Goal: Information Seeking & Learning: Compare options

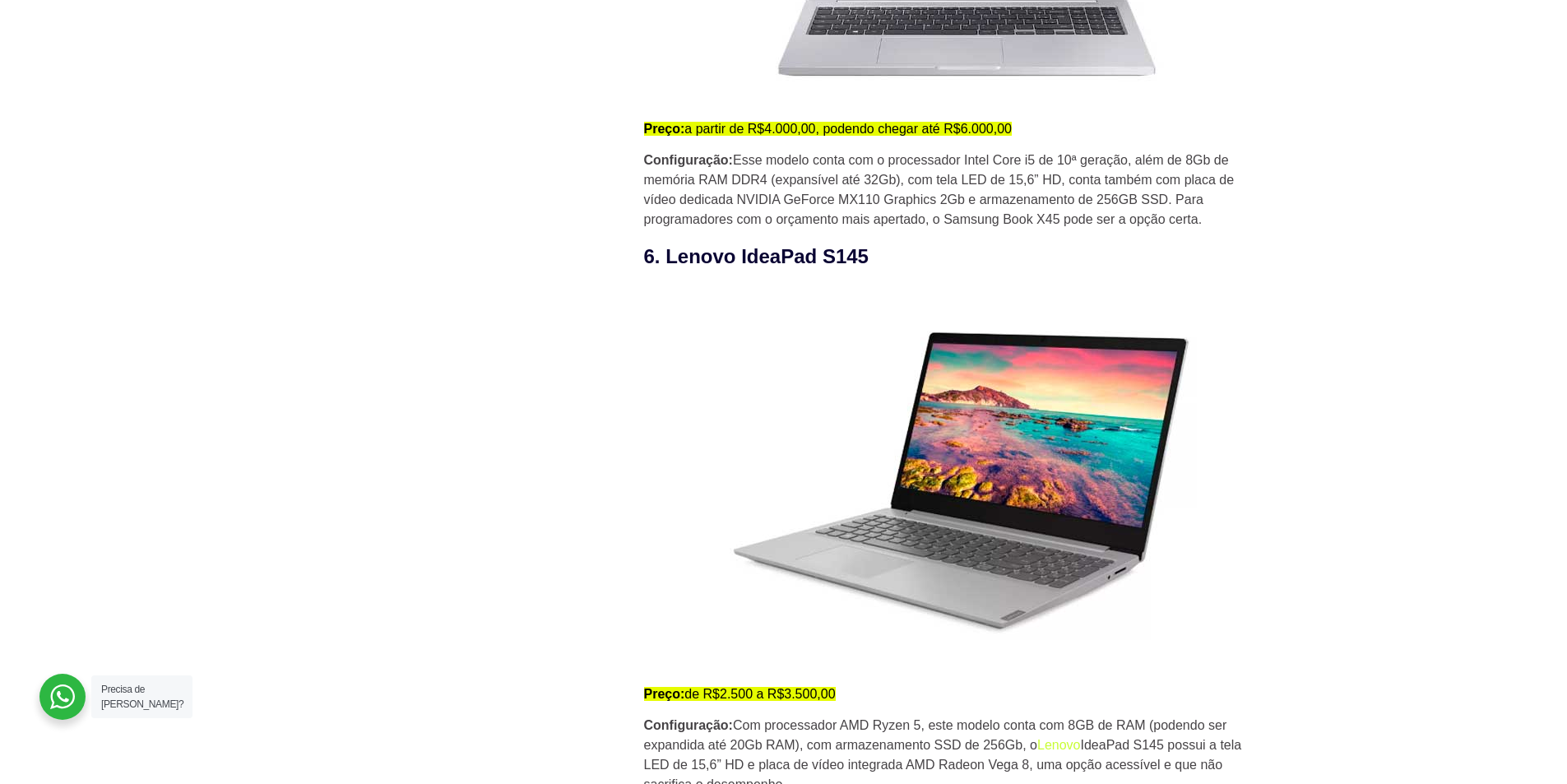
scroll to position [4688, 0]
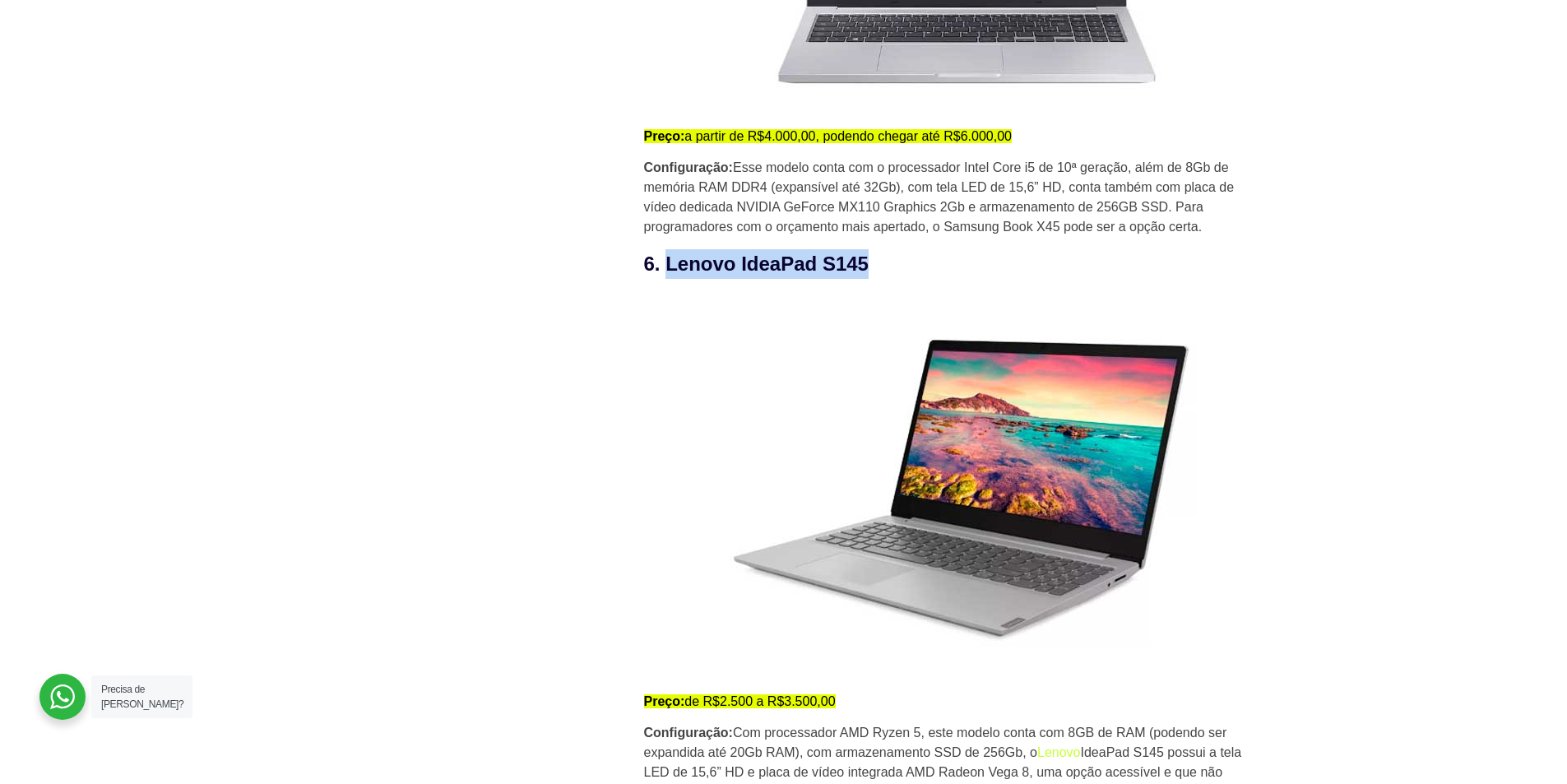
drag, startPoint x: 686, startPoint y: 268, endPoint x: 870, endPoint y: 264, distance: 184.0
click at [870, 264] on h3 "6. Lenovo IdeaPad S145" at bounding box center [957, 263] width 625 height 30
copy h3 "Lenovo IdeaPad S145"
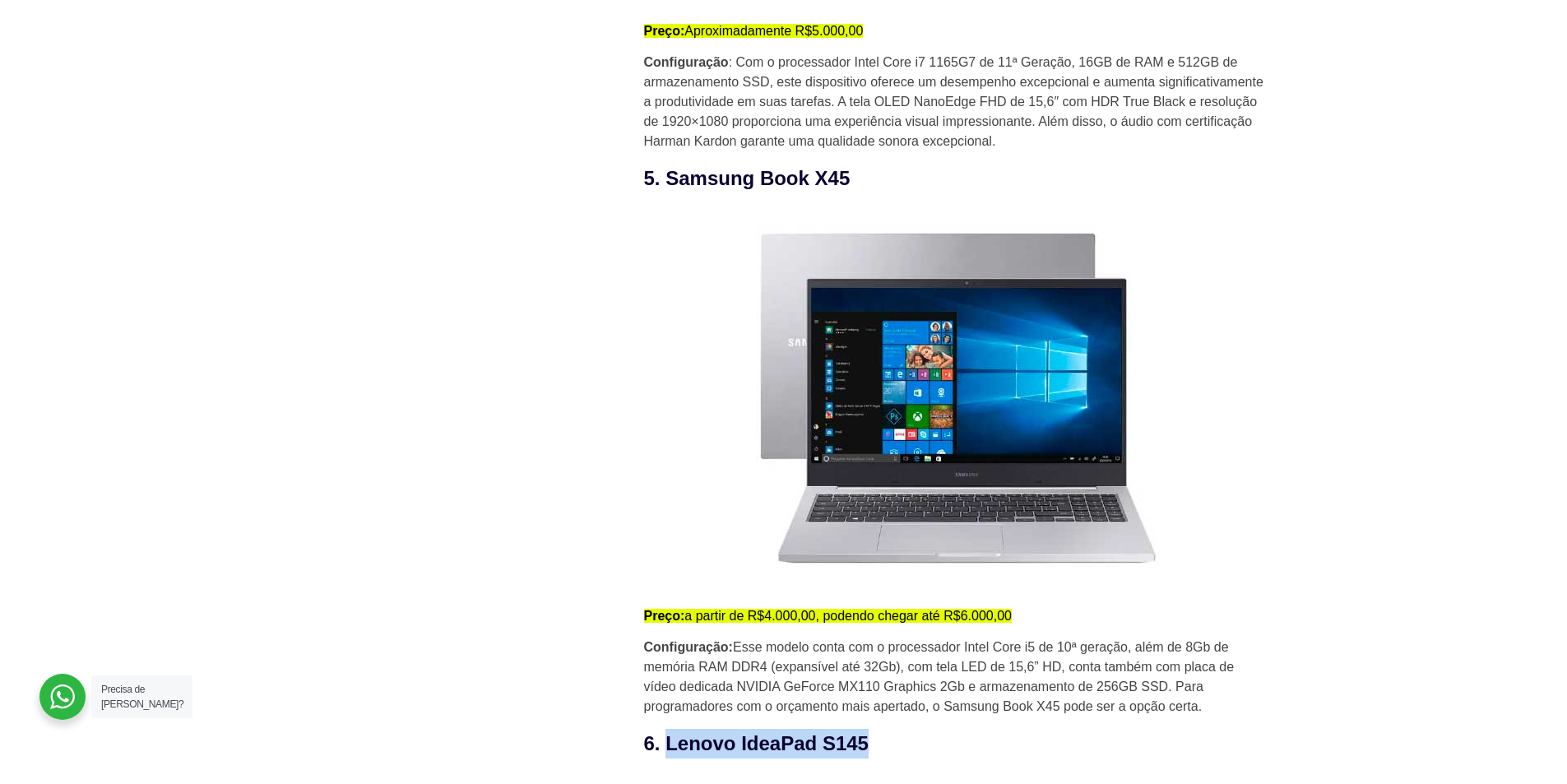
scroll to position [4194, 0]
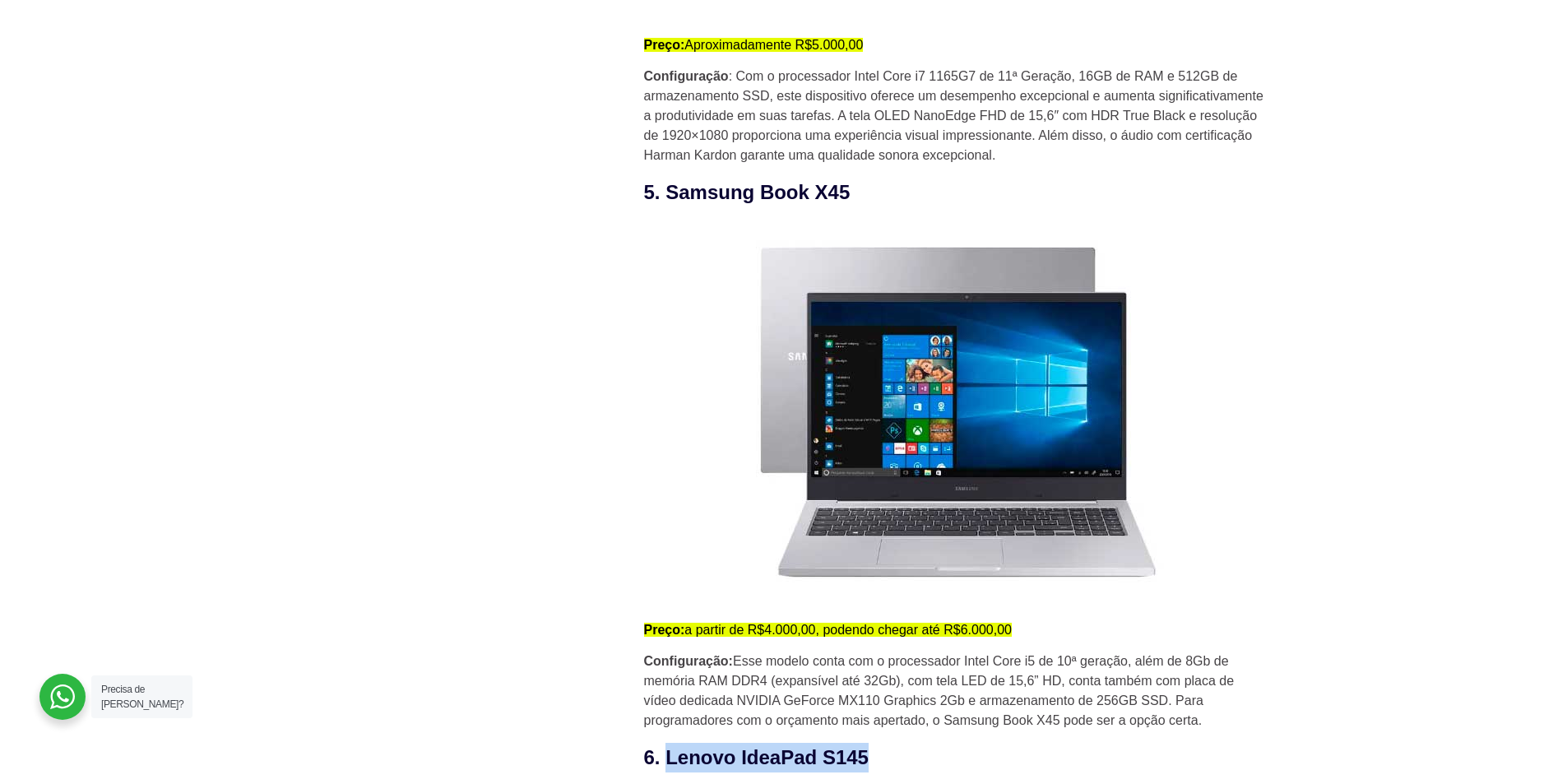
drag, startPoint x: 668, startPoint y: 199, endPoint x: 882, endPoint y: 187, distance: 214.3
click at [882, 187] on h3 "5. Samsung Book X45" at bounding box center [957, 192] width 625 height 30
copy h3 "Samsung Book X45"
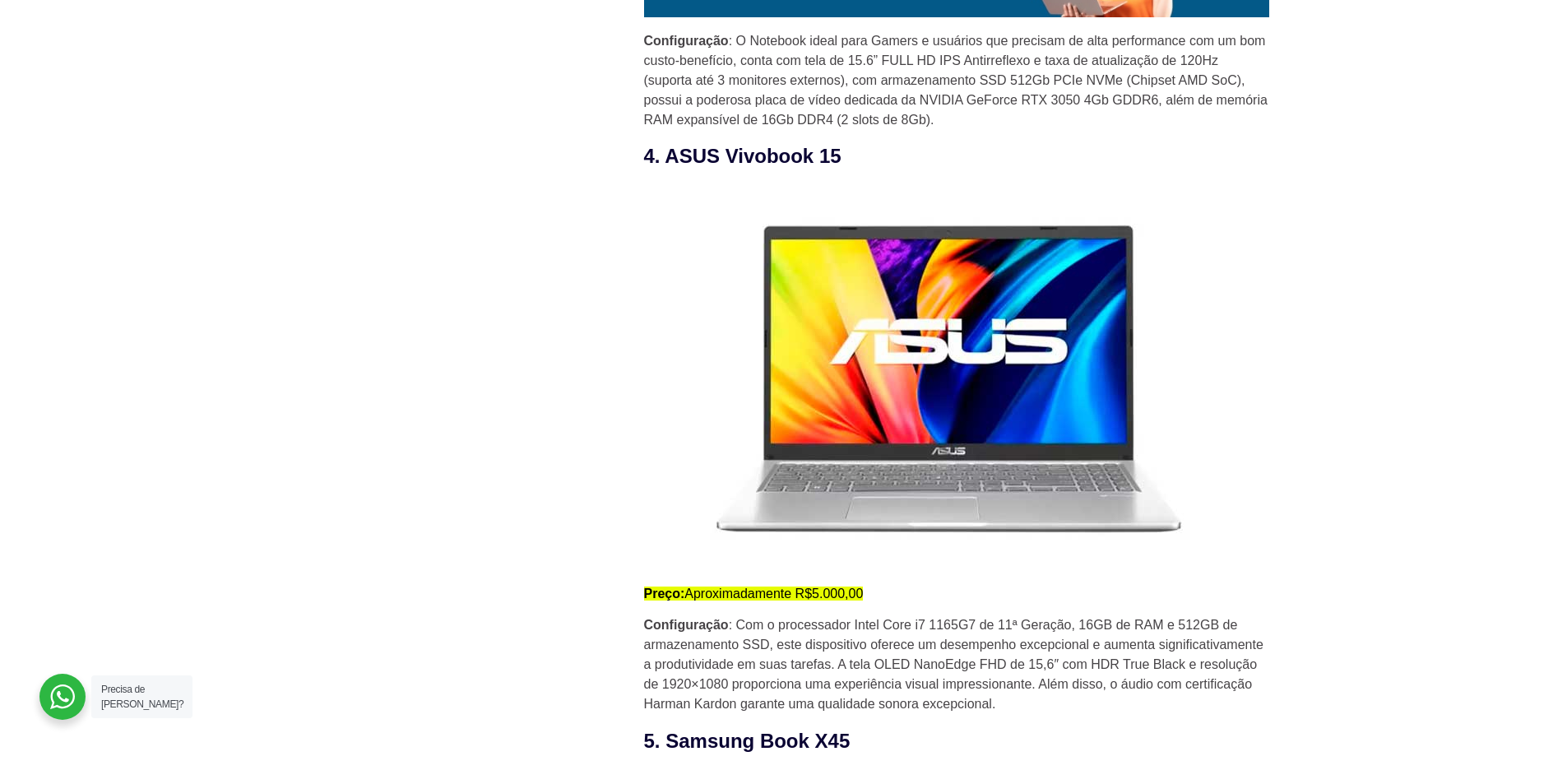
scroll to position [3618, 0]
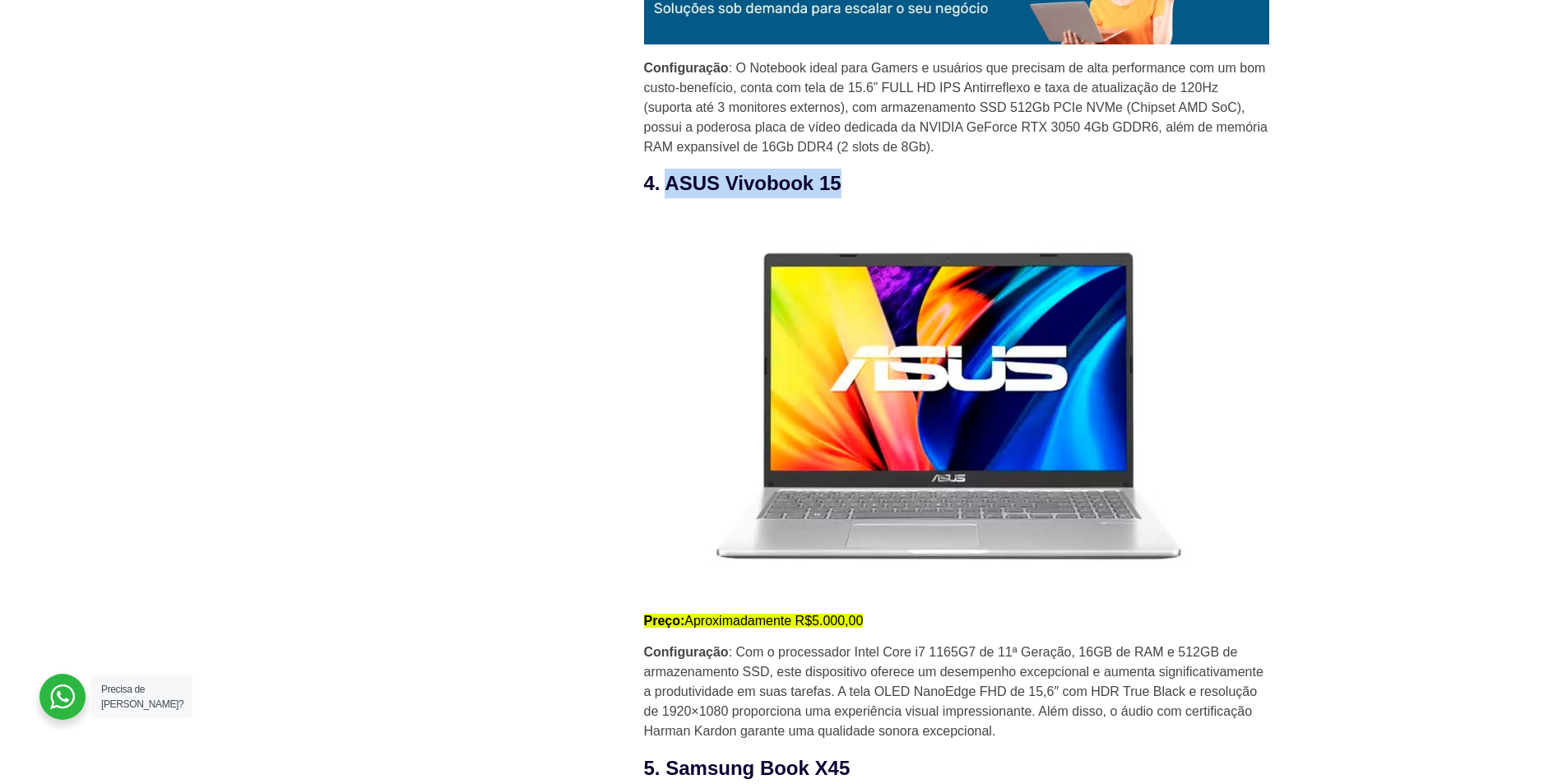
drag, startPoint x: 667, startPoint y: 197, endPoint x: 859, endPoint y: 187, distance: 192.3
click at [859, 187] on h3 "4. ASUS Vivobook 15" at bounding box center [957, 183] width 625 height 30
copy h3 "ASUS Vivobook 15"
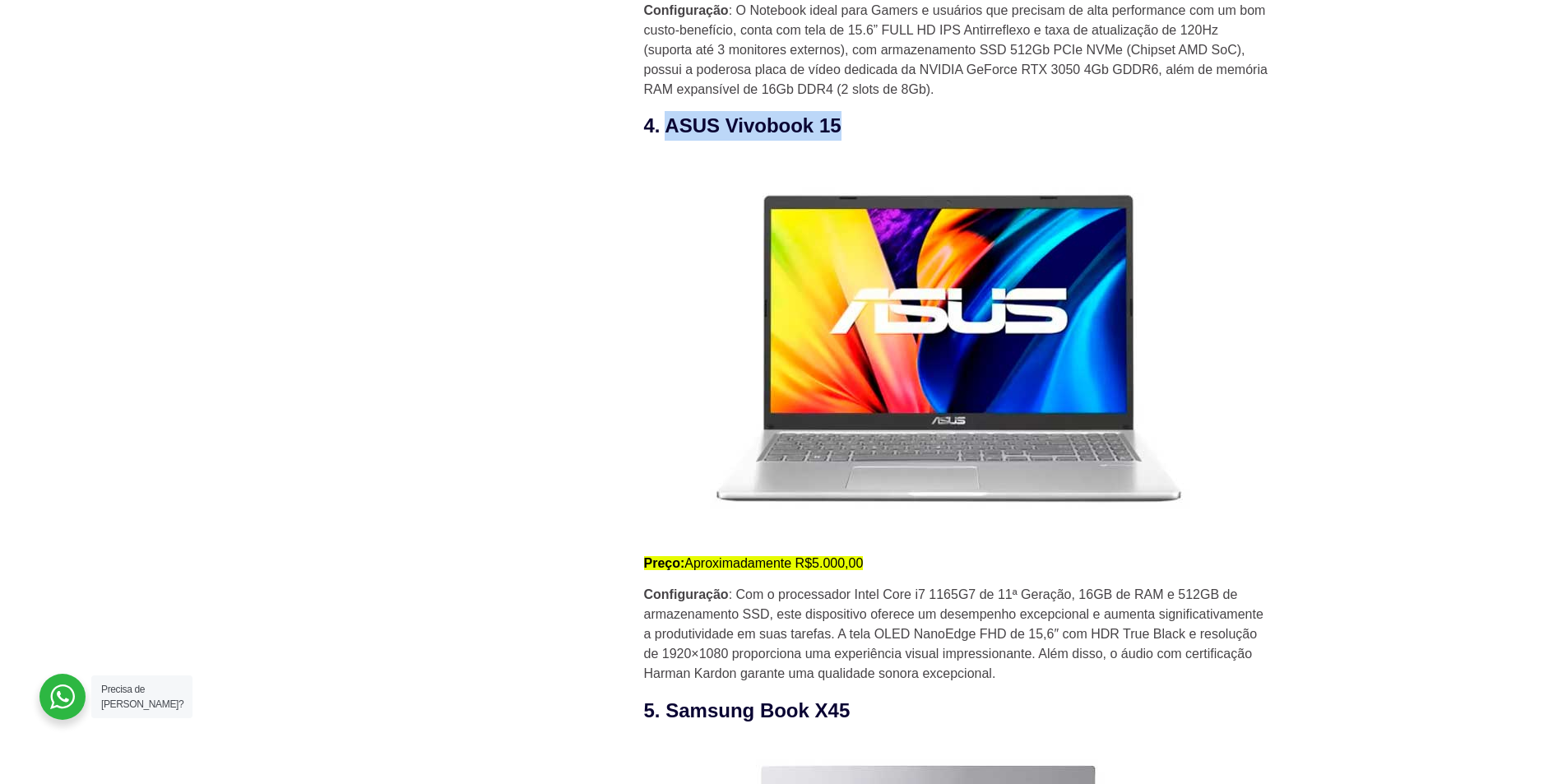
scroll to position [3701, 0]
